Goal: Task Accomplishment & Management: Manage account settings

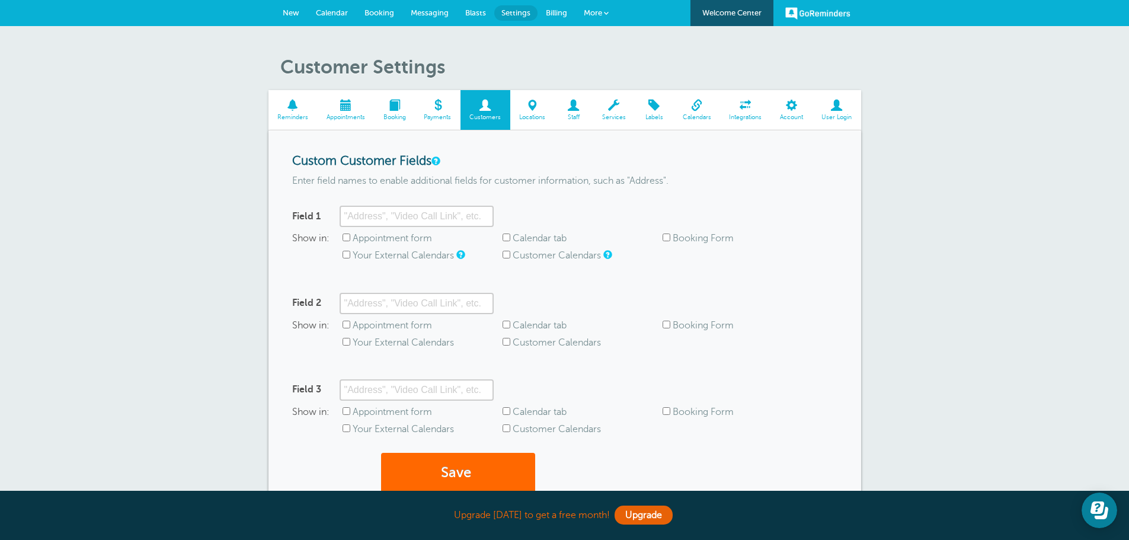
click at [556, 9] on span "Billing" at bounding box center [556, 12] width 21 height 9
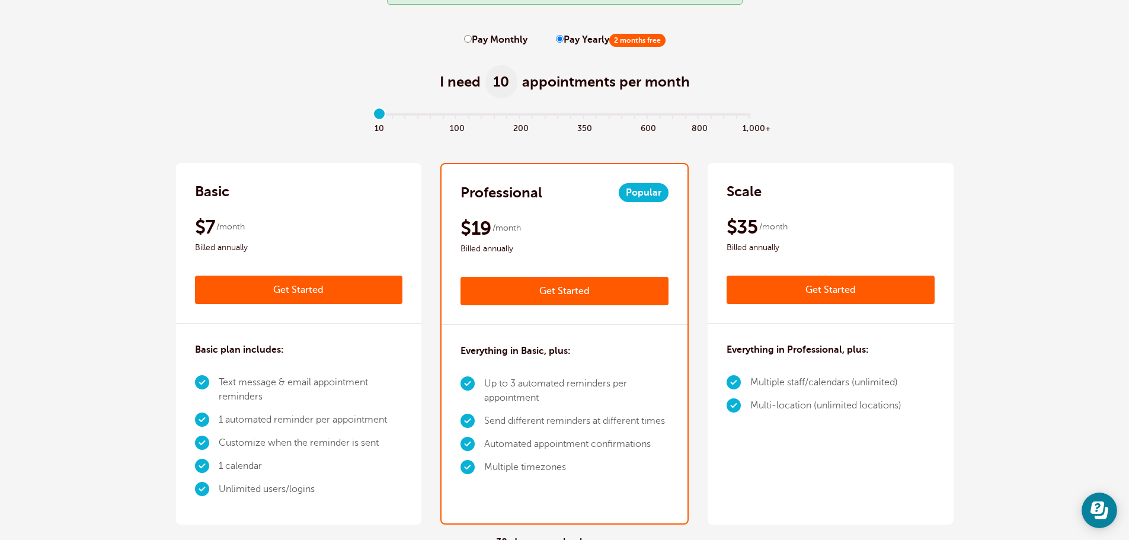
scroll to position [59, 0]
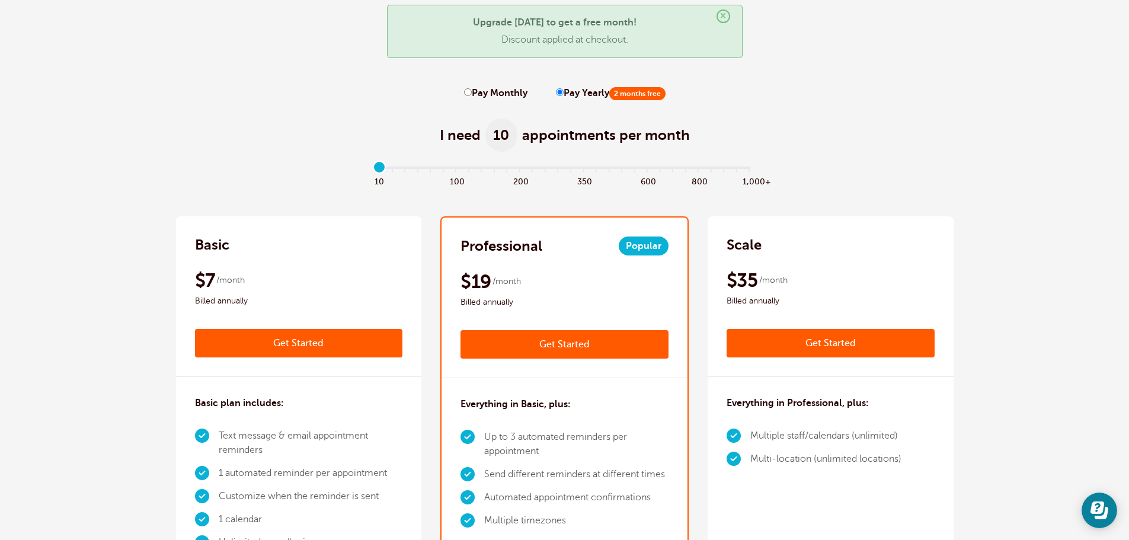
click at [466, 91] on input "Pay Monthly" at bounding box center [468, 92] width 8 height 8
radio input "true"
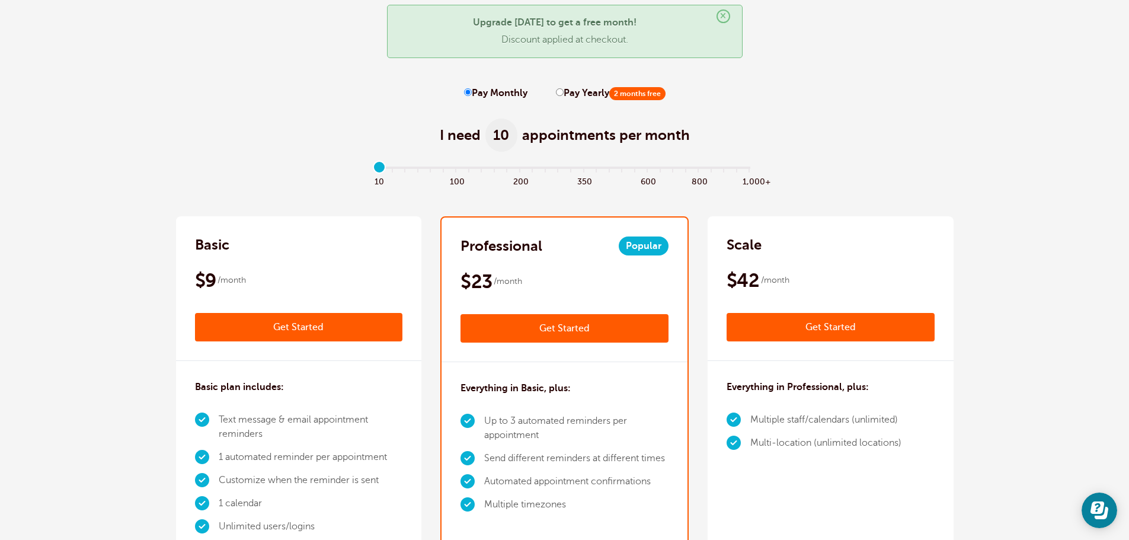
click at [556, 92] on input "Pay Yearly 2 months free" at bounding box center [560, 92] width 8 height 8
radio input "true"
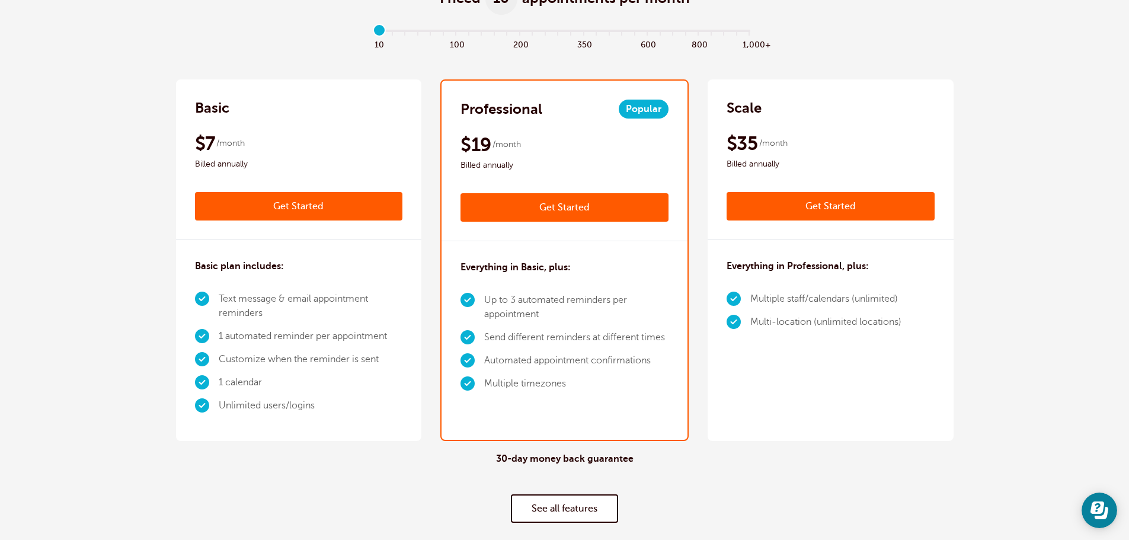
scroll to position [237, 0]
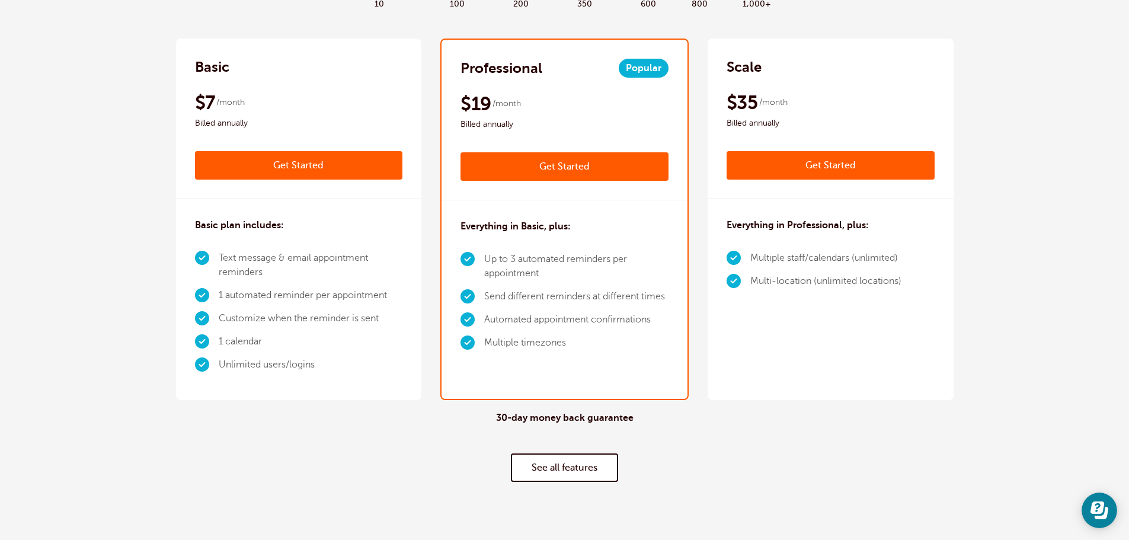
click at [559, 474] on link "See all features" at bounding box center [564, 467] width 107 height 28
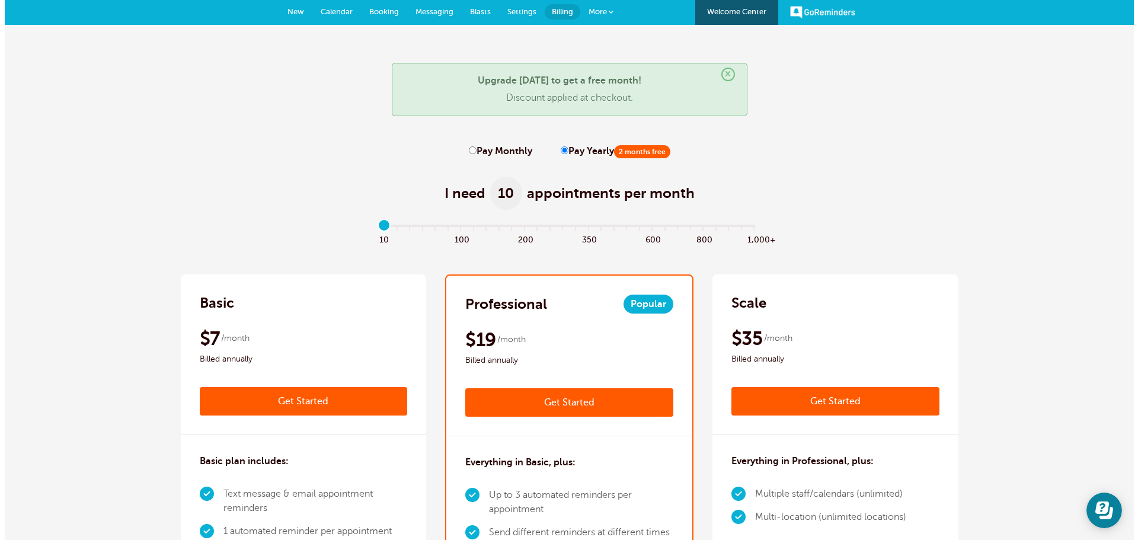
scroll to position [0, 0]
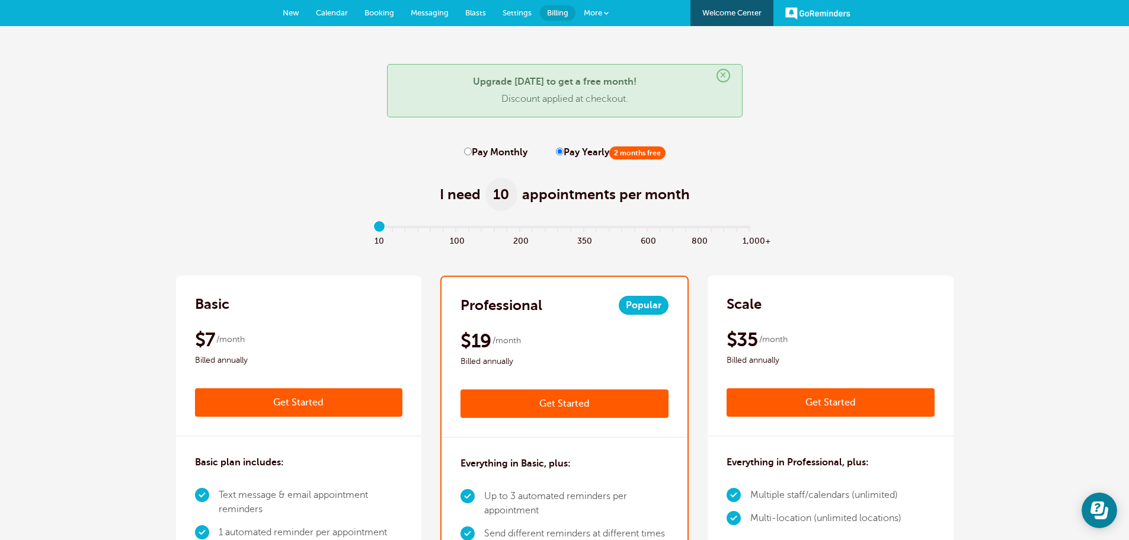
click at [598, 12] on span "More" at bounding box center [593, 12] width 18 height 9
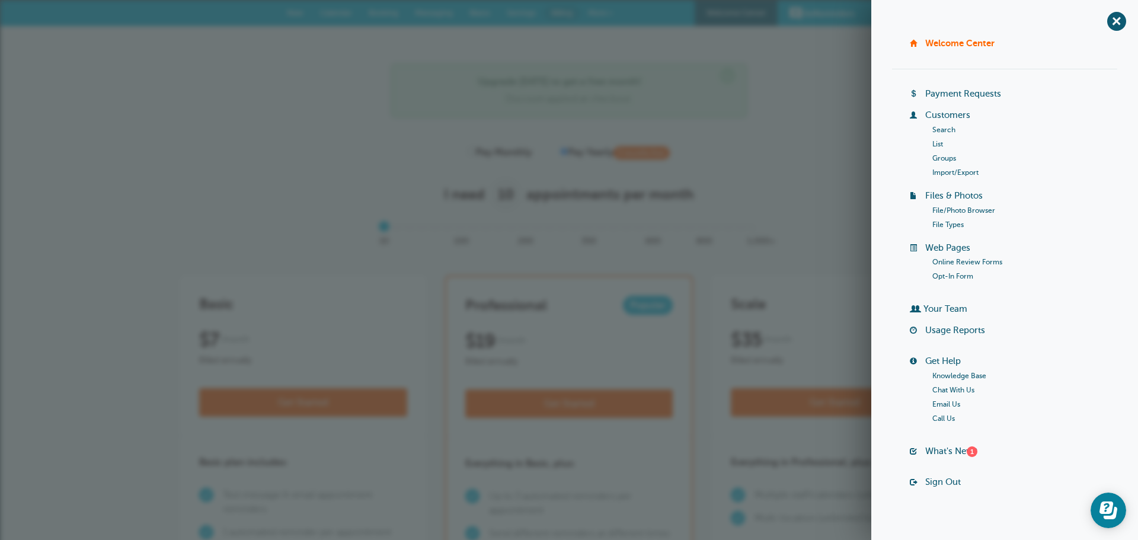
click at [937, 144] on link "List" at bounding box center [937, 144] width 11 height 8
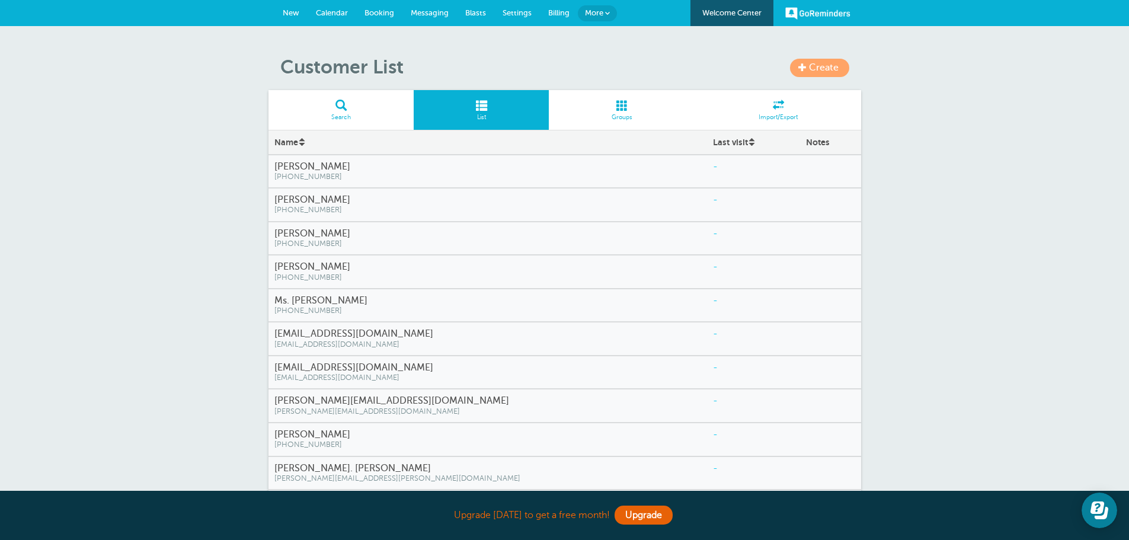
click at [345, 105] on span at bounding box center [341, 105] width 146 height 11
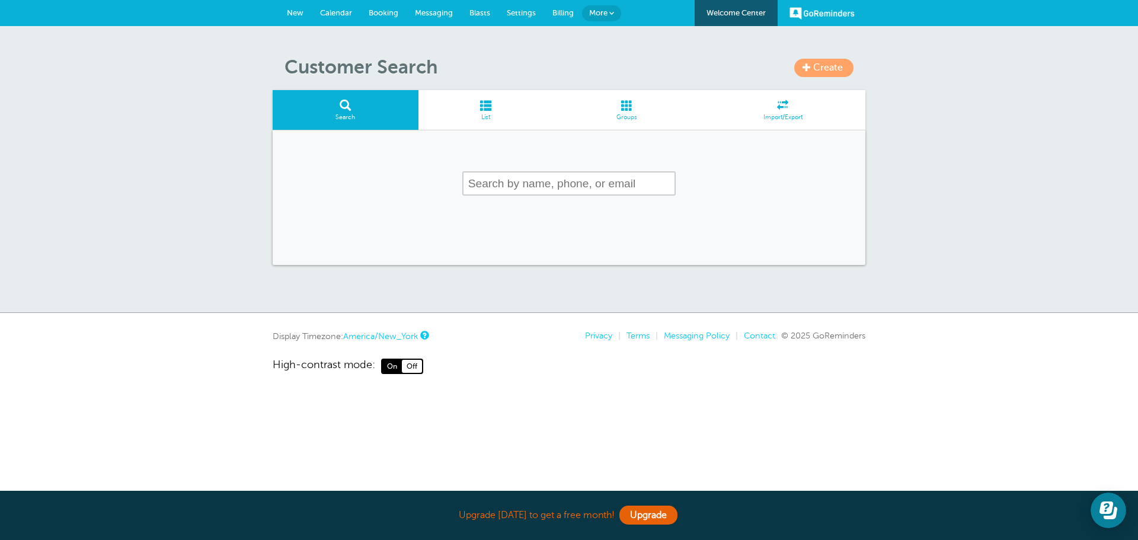
click at [488, 183] on input "text" at bounding box center [568, 183] width 213 height 24
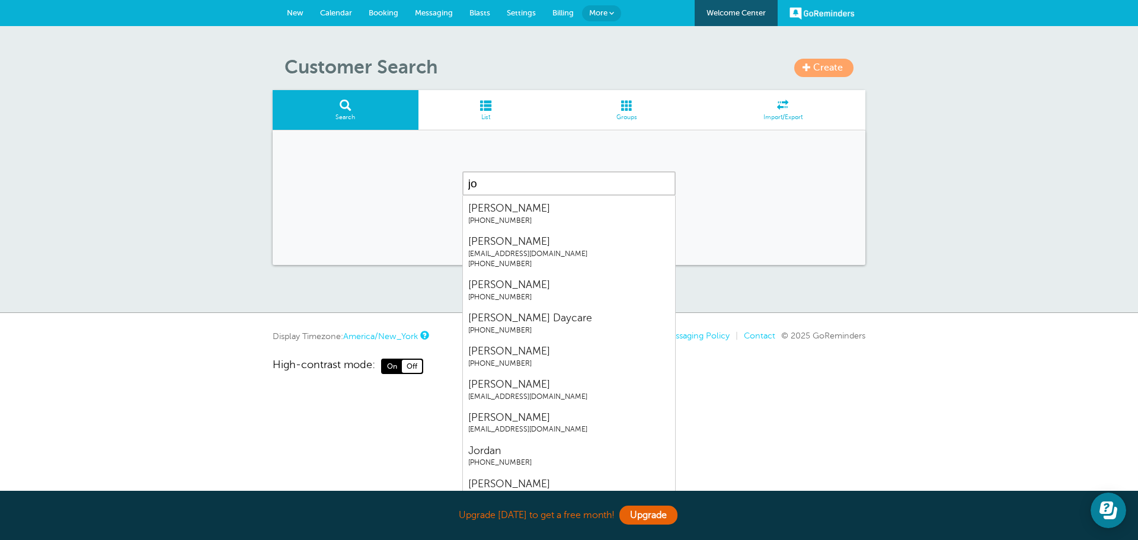
type input "j"
